Goal: Check status

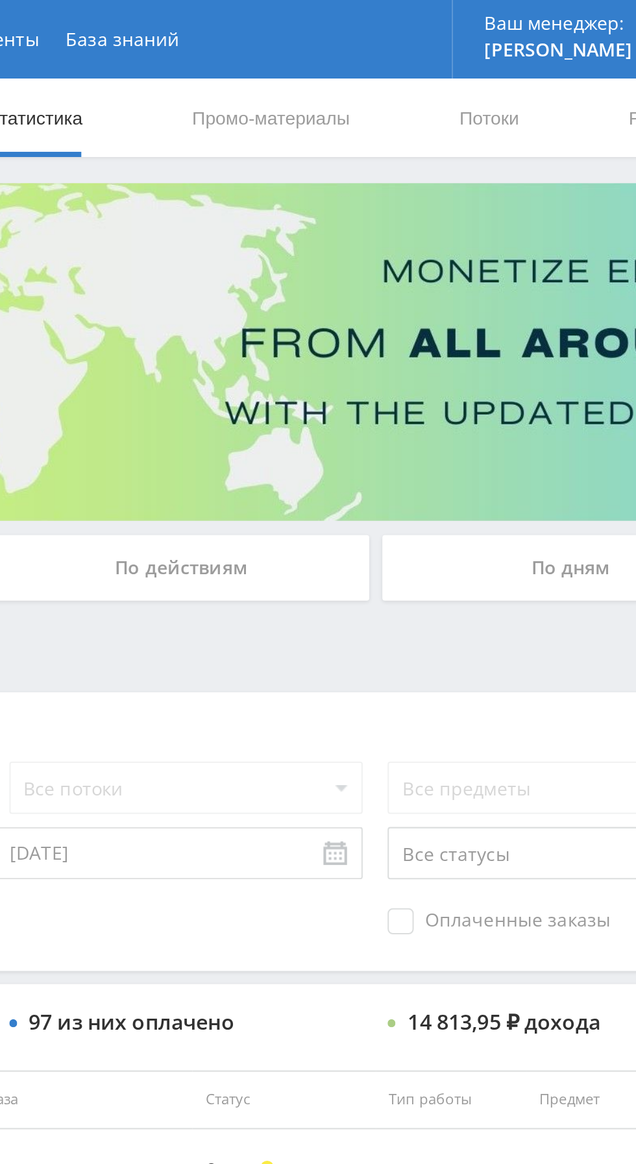
click at [452, 276] on div "По дням" at bounding box center [486, 281] width 187 height 32
click at [0, 0] on input "По дням" at bounding box center [0, 0] width 0 height 0
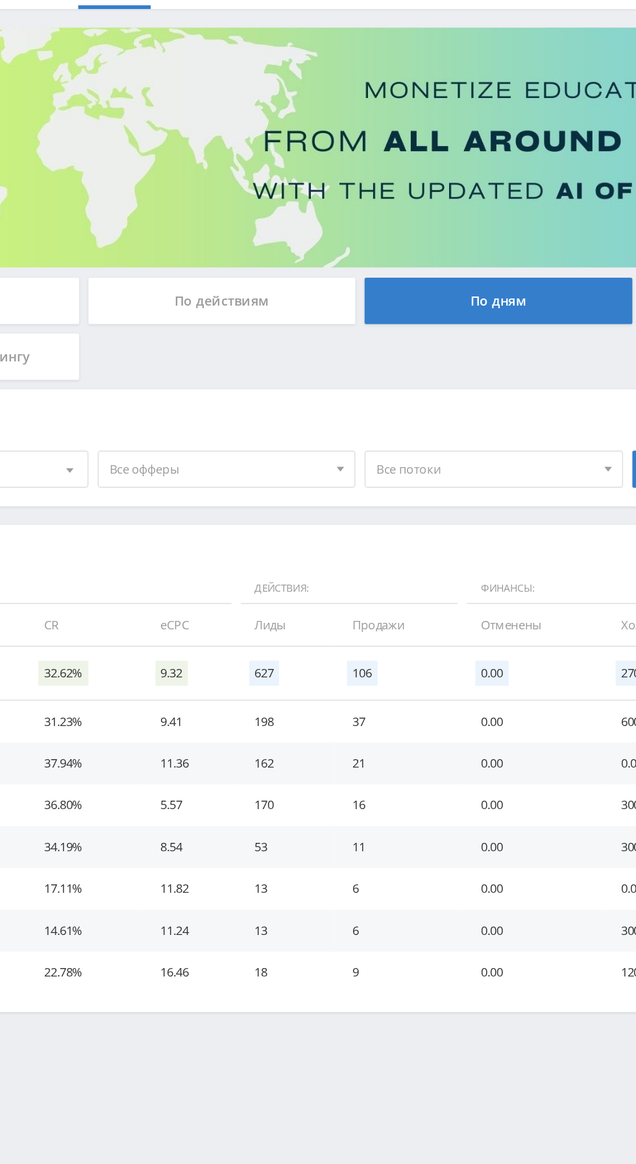
click at [500, 393] on span "Все потоки" at bounding box center [477, 399] width 152 height 25
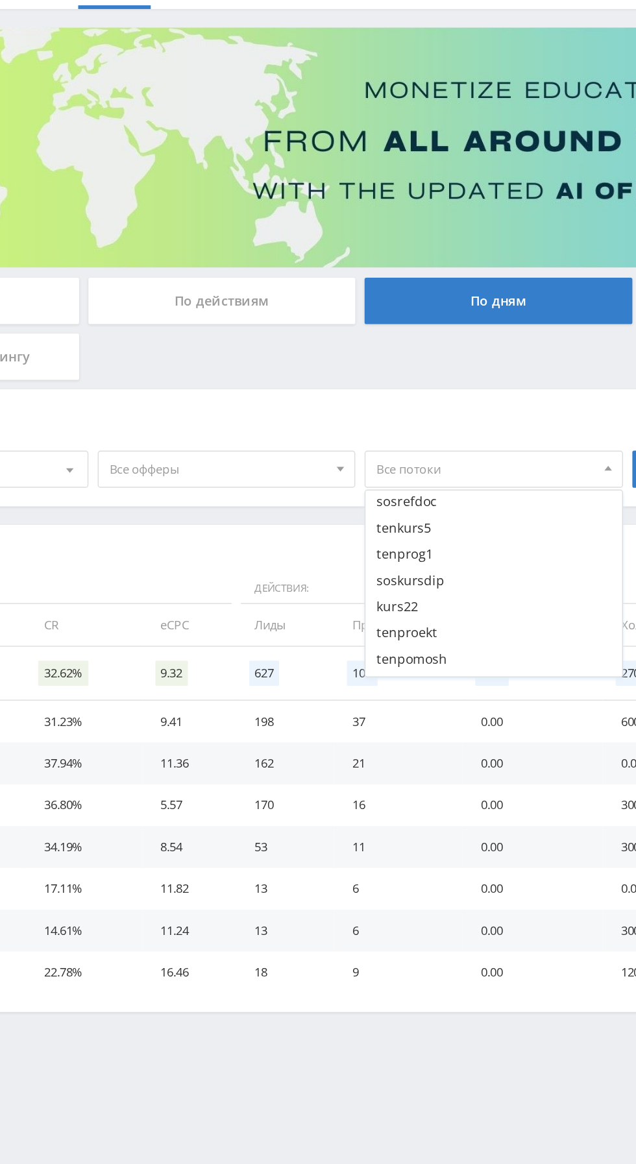
scroll to position [330, 0]
click at [243, 399] on span "Все офферы" at bounding box center [291, 399] width 152 height 25
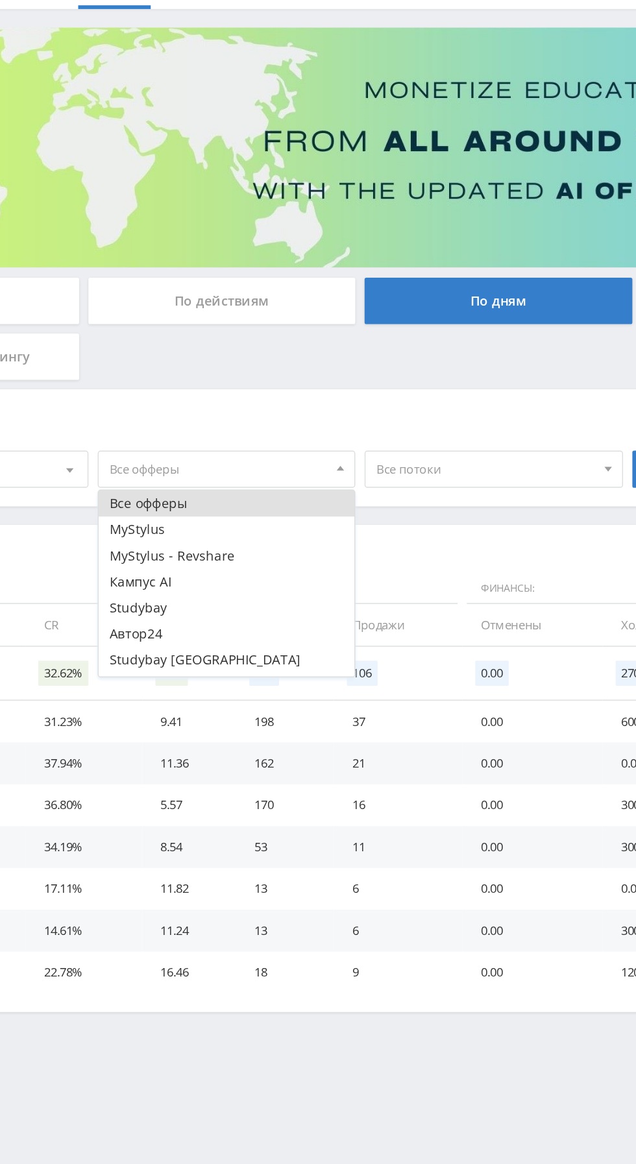
click at [241, 459] on button "MyStylus - Revshare" at bounding box center [296, 459] width 179 height 18
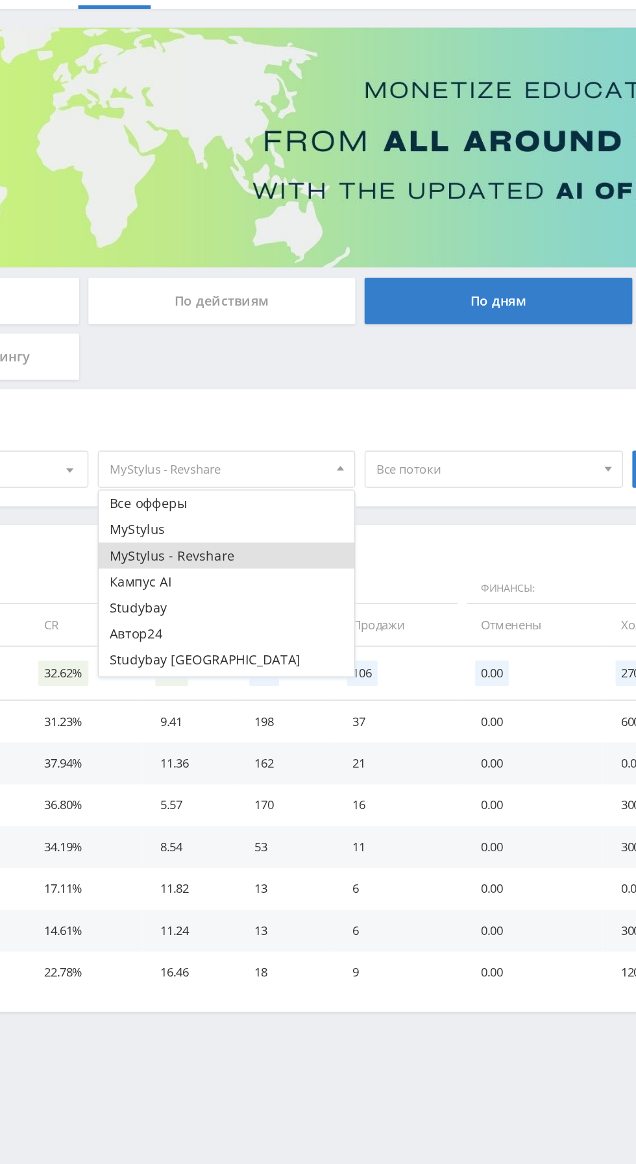
click at [238, 461] on button "MyStylus - Revshare" at bounding box center [296, 459] width 179 height 18
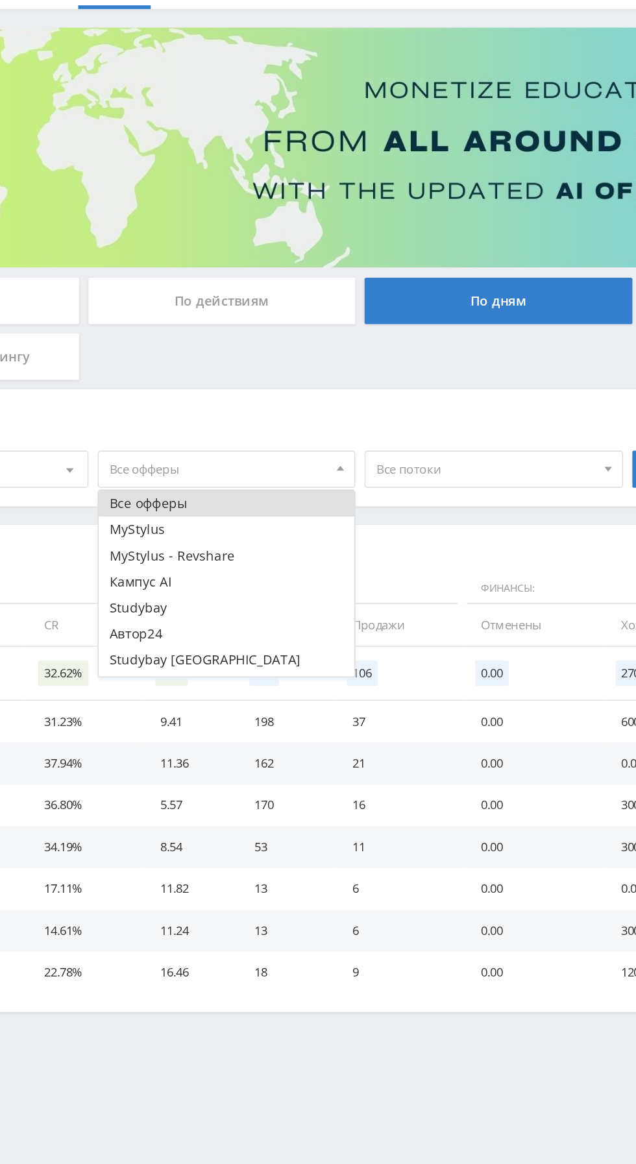
scroll to position [16, 0]
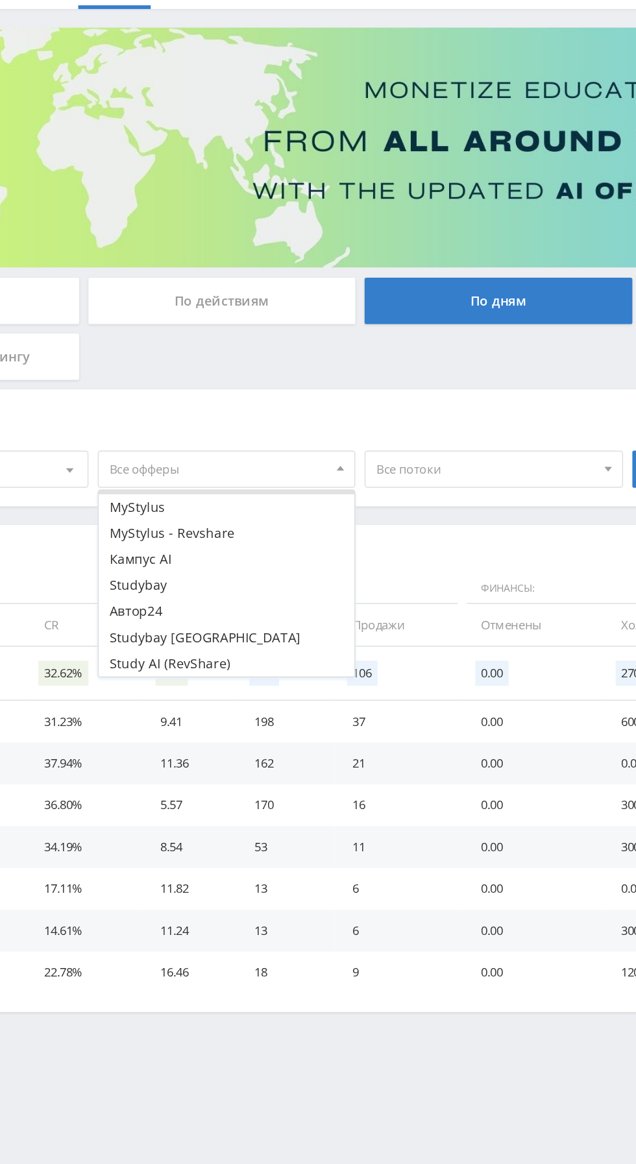
click at [232, 538] on button "Study AI (RevShare)" at bounding box center [296, 535] width 179 height 18
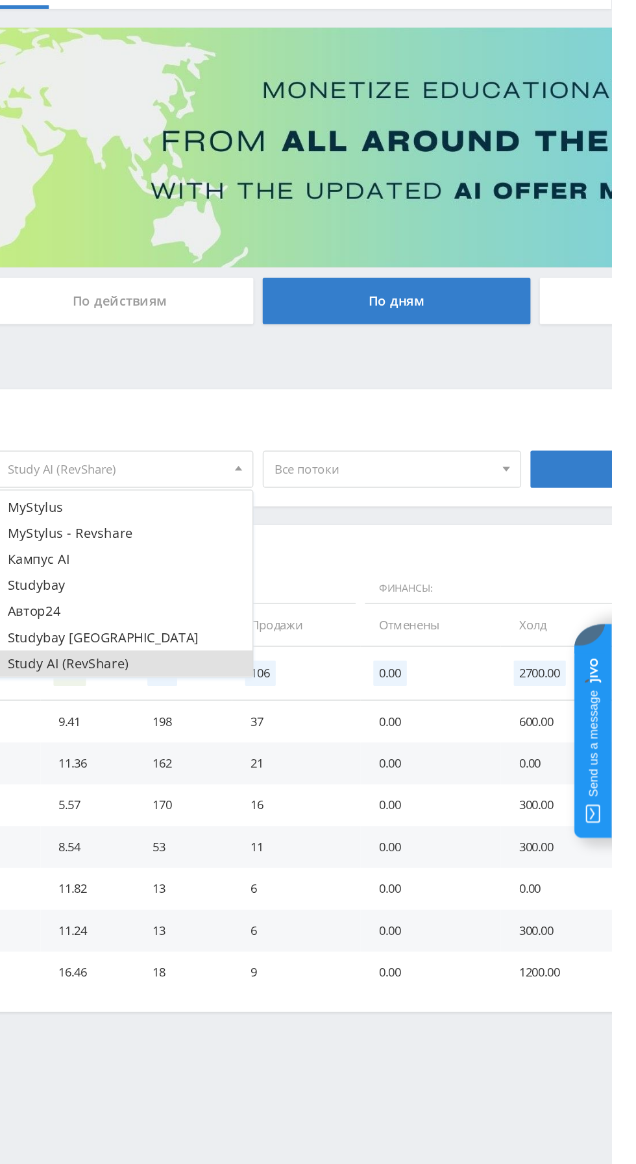
scroll to position [0, 0]
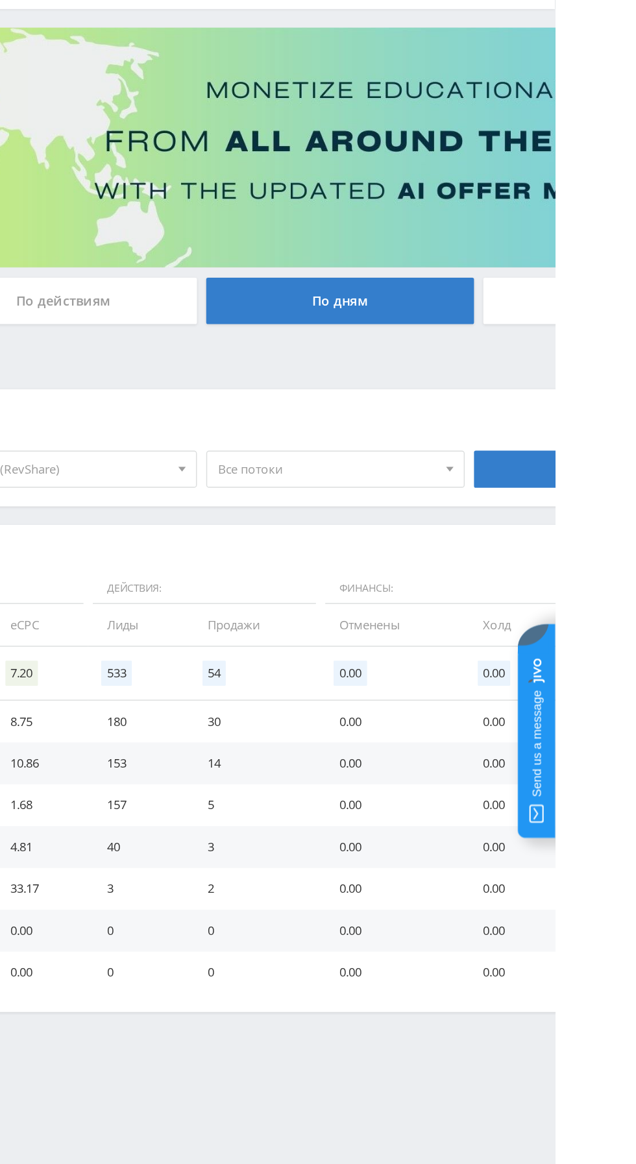
click at [539, 397] on span "Все потоки" at bounding box center [477, 399] width 152 height 25
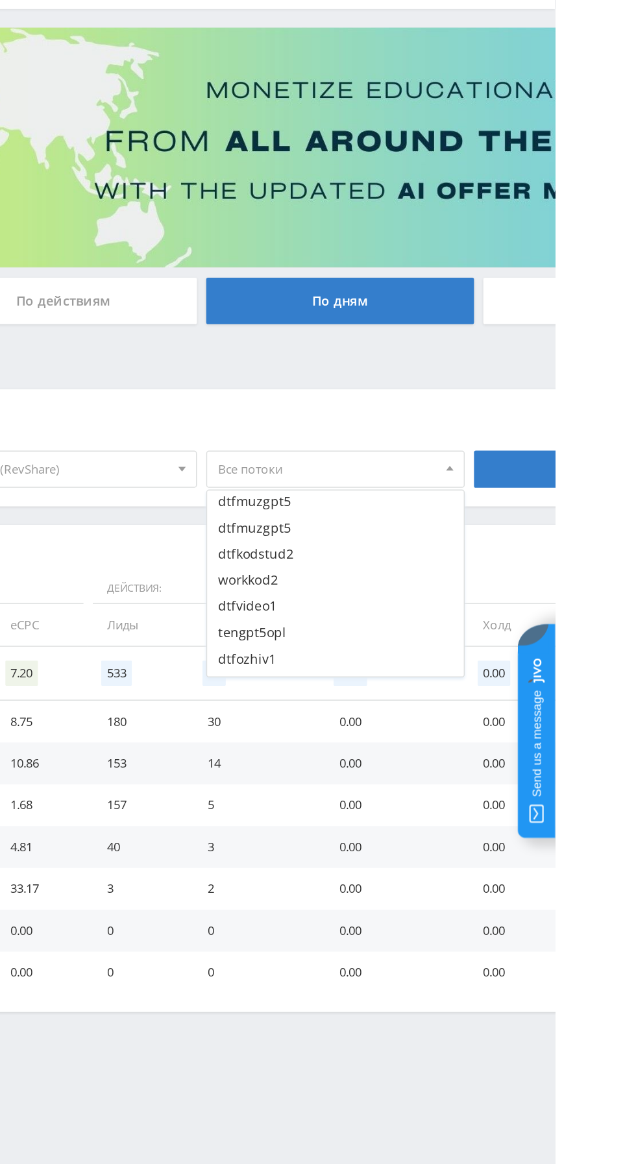
scroll to position [97, 0]
click at [493, 485] on button "dtfvideo1" at bounding box center [482, 489] width 179 height 18
